Goal: Manage account settings

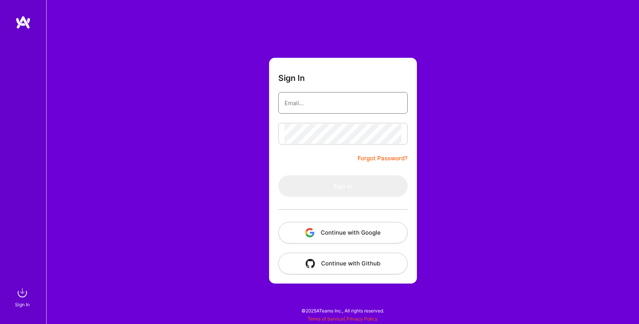
type input "[PERSON_NAME][EMAIL_ADDRESS][DOMAIN_NAME]"
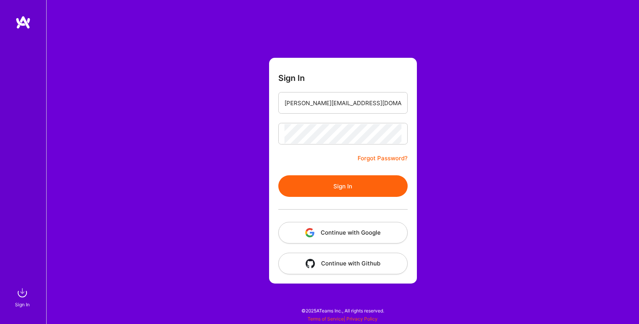
click at [334, 160] on form "Sign In [PERSON_NAME][EMAIL_ADDRESS][DOMAIN_NAME] Forgot Password? Sign In Cont…" at bounding box center [343, 171] width 148 height 226
click at [340, 189] on button "Sign In" at bounding box center [342, 186] width 129 height 22
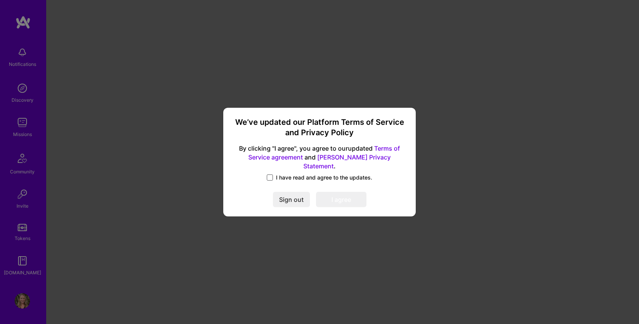
click at [271, 174] on span at bounding box center [270, 177] width 6 height 6
click at [0, 0] on input "I have read and agree to the updates." at bounding box center [0, 0] width 0 height 0
click at [333, 196] on button "I agree" at bounding box center [341, 199] width 50 height 15
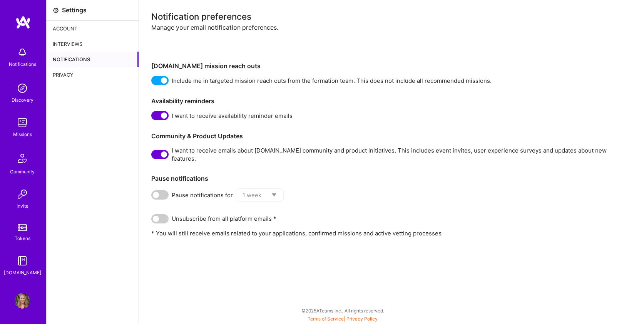
click at [69, 23] on div "Account" at bounding box center [93, 28] width 92 height 15
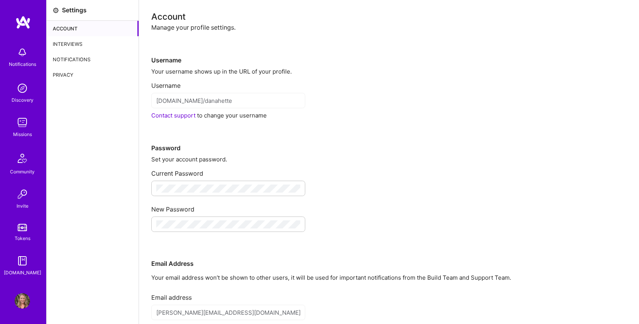
click at [64, 45] on div "Interviews" at bounding box center [93, 43] width 92 height 15
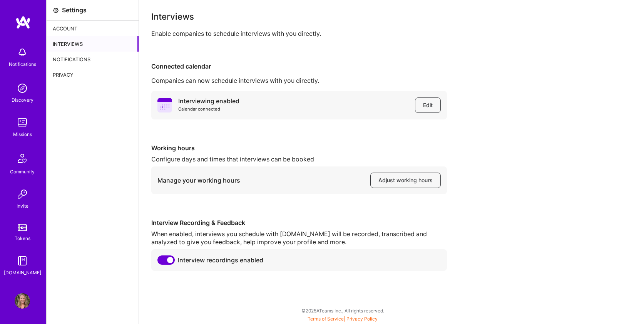
click at [22, 55] on img at bounding box center [22, 52] width 15 height 15
click at [20, 300] on img at bounding box center [22, 300] width 15 height 15
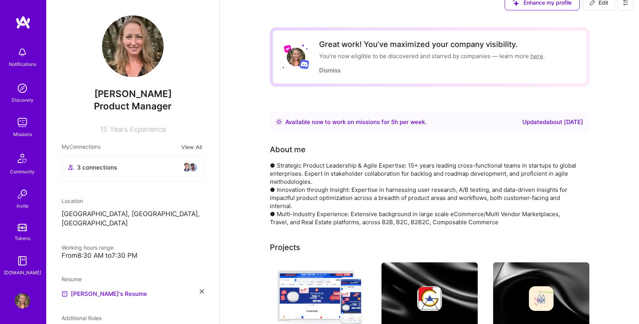
scroll to position [12, 0]
click at [111, 214] on p "[GEOGRAPHIC_DATA], [GEOGRAPHIC_DATA], [GEOGRAPHIC_DATA]" at bounding box center [133, 218] width 142 height 18
click at [84, 216] on p "[GEOGRAPHIC_DATA], [GEOGRAPHIC_DATA], [GEOGRAPHIC_DATA]" at bounding box center [133, 218] width 142 height 18
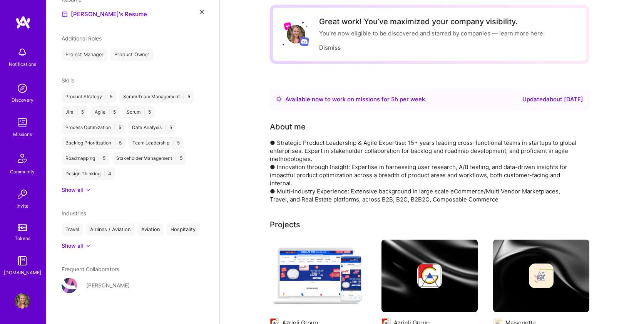
scroll to position [2, 0]
